Goal: Navigation & Orientation: Find specific page/section

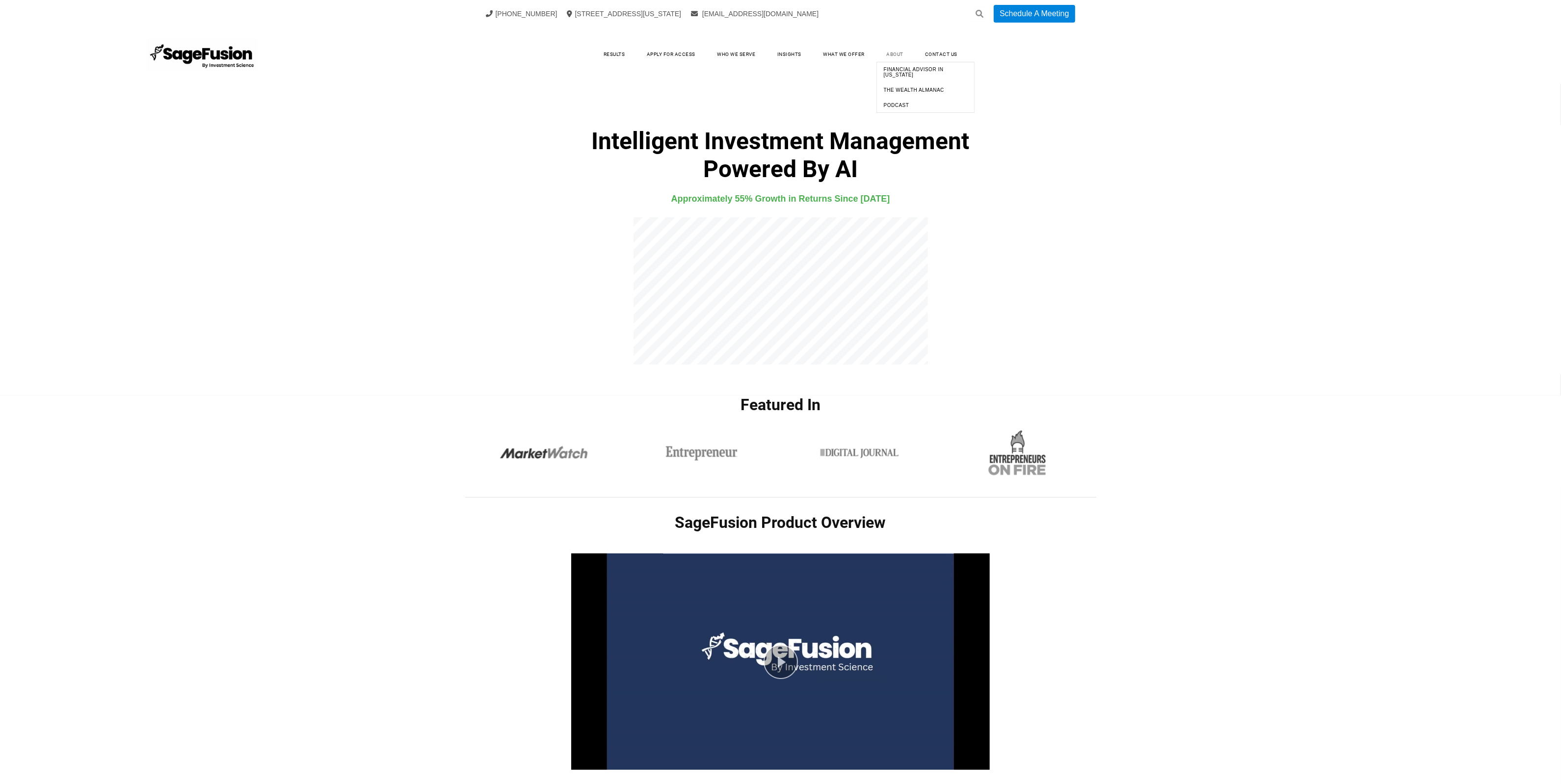
click at [901, 53] on link "About" at bounding box center [895, 54] width 37 height 15
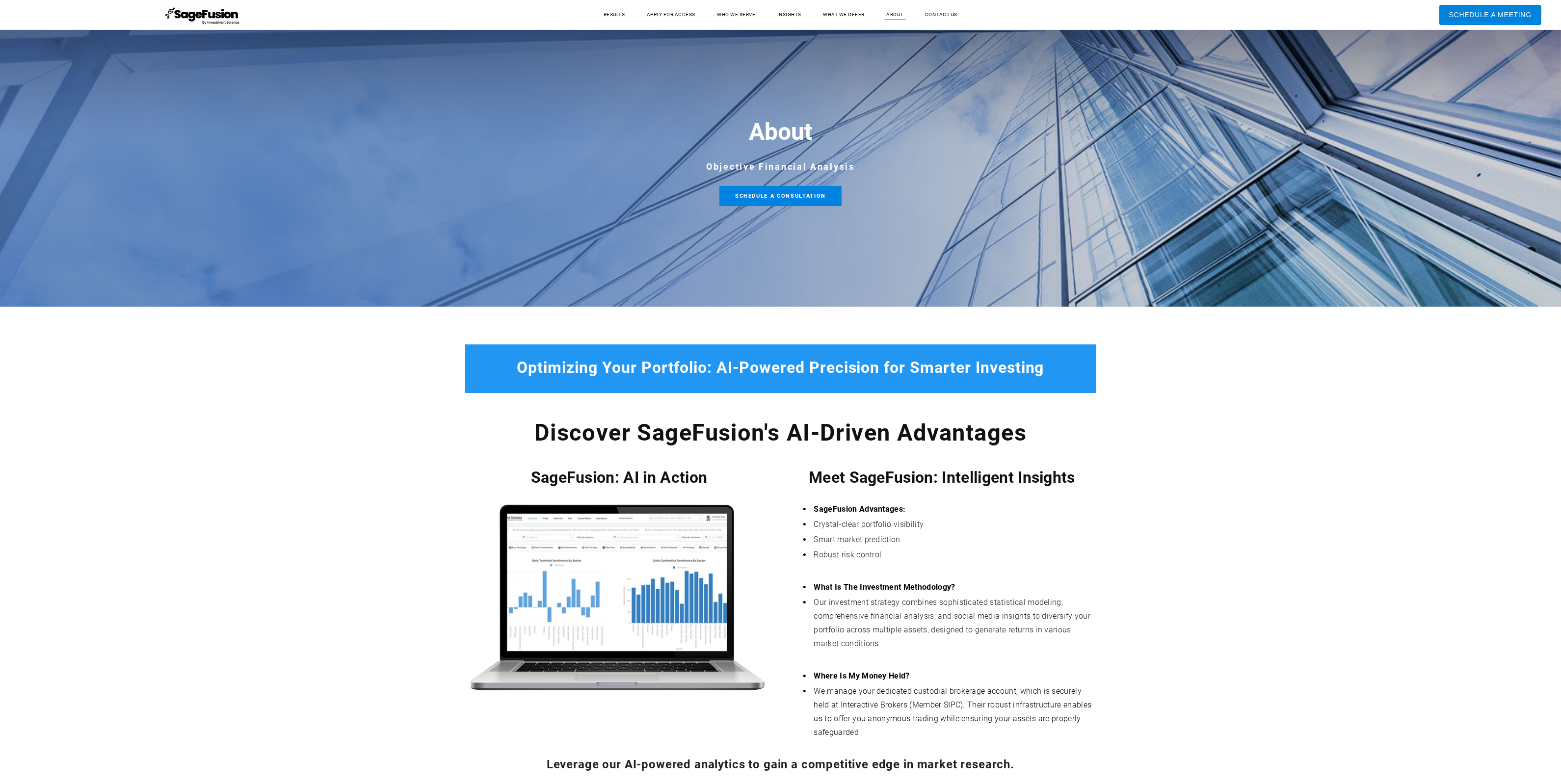
scroll to position [132, 0]
